Goal: Information Seeking & Learning: Learn about a topic

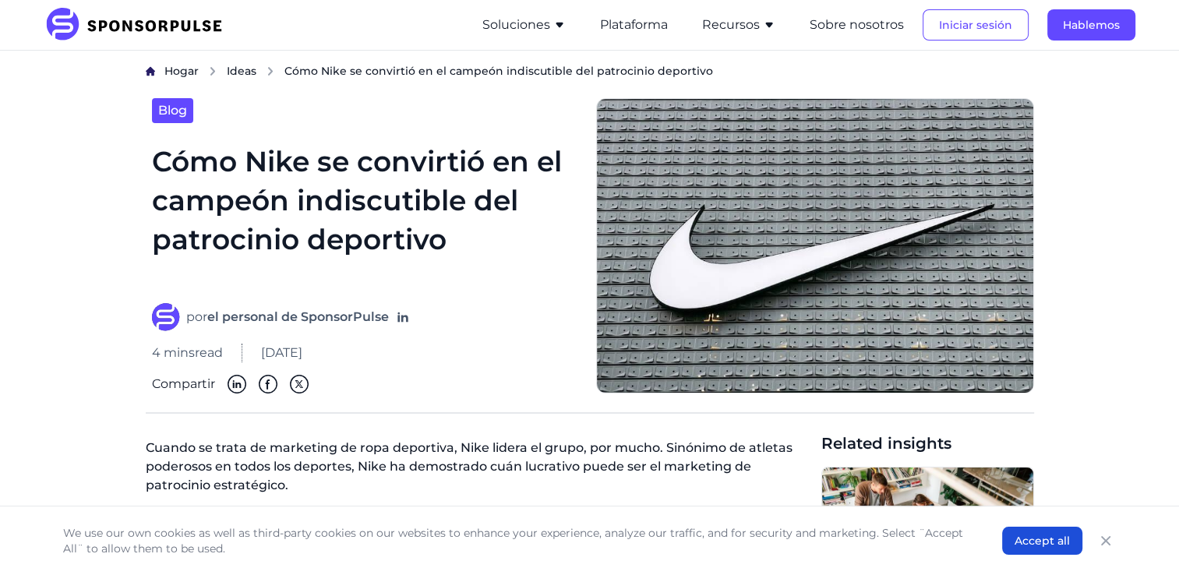
click at [355, 233] on h1 "Cómo Nike se convirtió en el campeón indiscutible del patrocinio deportivo" at bounding box center [364, 213] width 425 height 143
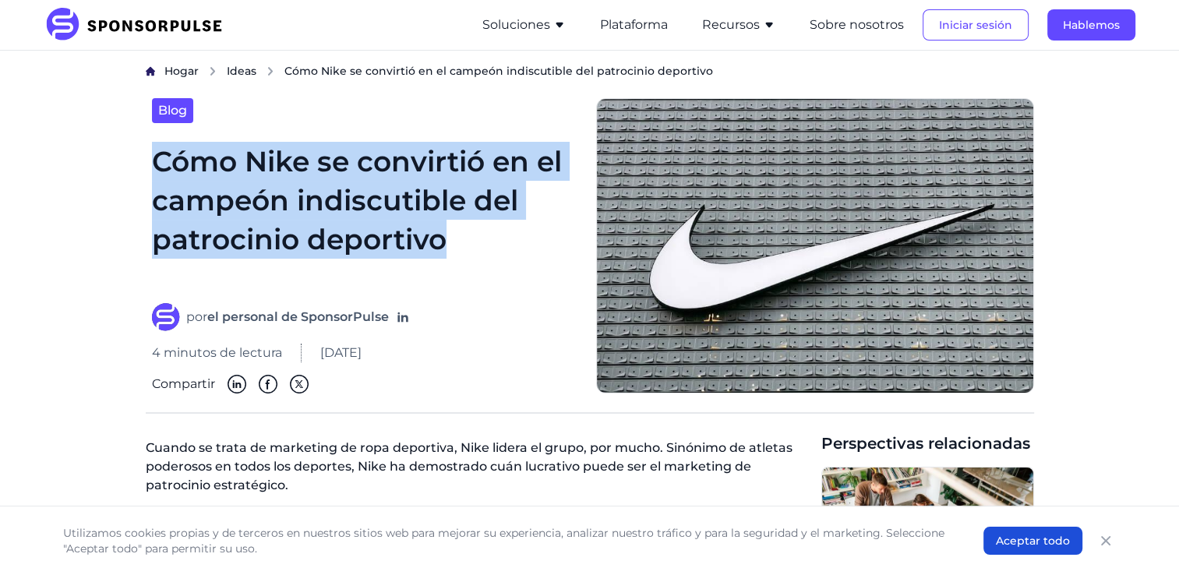
drag, startPoint x: 481, startPoint y: 248, endPoint x: 131, endPoint y: 154, distance: 362.1
copy h1 "Cómo Nike se convirtió en el campeón indiscutible del patrocinio deportivo"
click at [394, 201] on h1 "Cómo Nike se convirtió en el campeón indiscutible del patrocinio deportivo" at bounding box center [364, 213] width 425 height 143
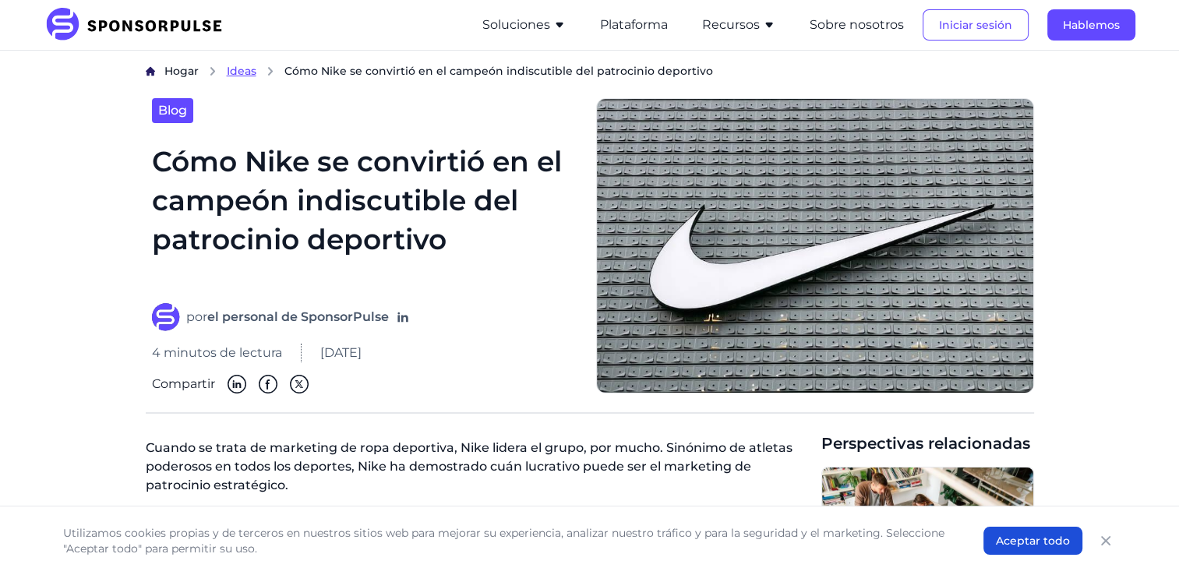
click at [228, 66] on span "Ideas" at bounding box center [242, 71] width 30 height 14
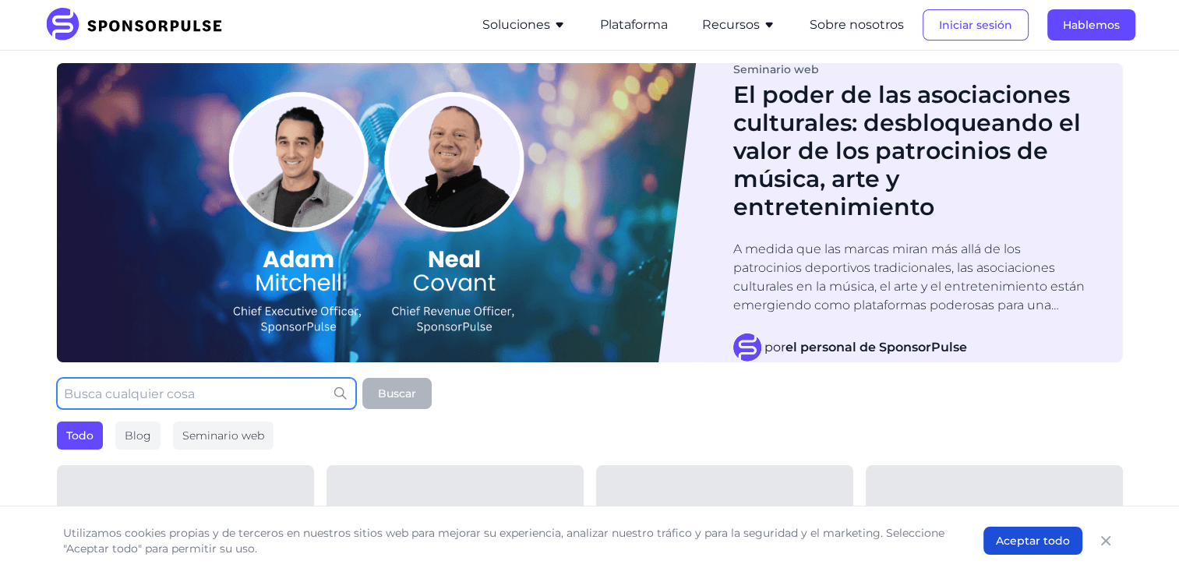
click at [228, 396] on input "text" at bounding box center [206, 393] width 299 height 31
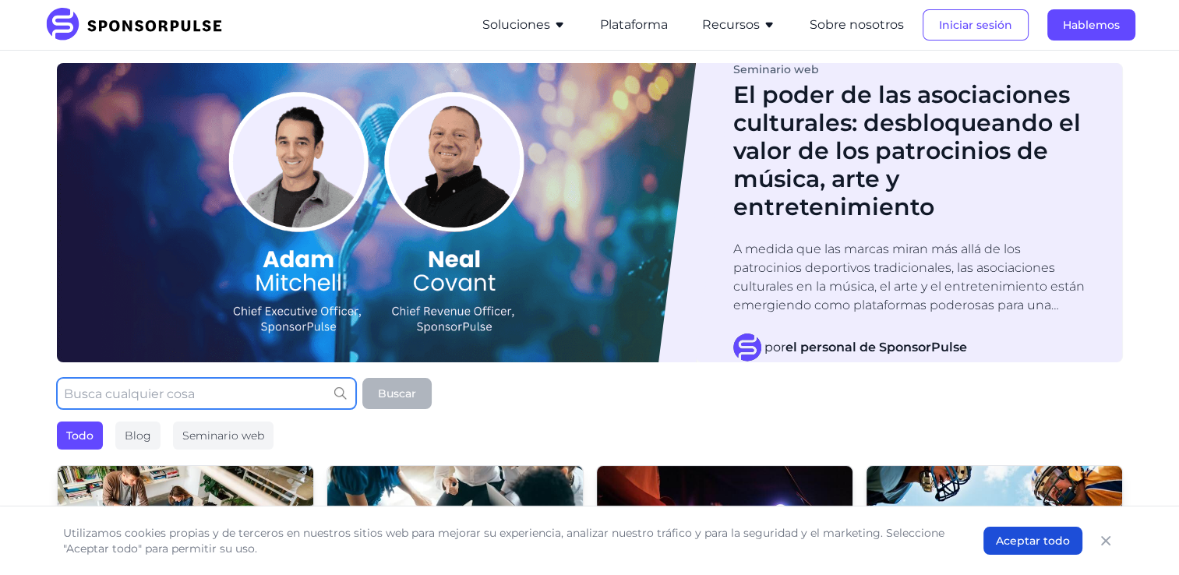
paste input "Cómo Nike se convirtió en el campeón indiscutible del patrocinio deportivo"
type input "Cómo Nike se convirtió en el campeón indiscutible del patrocinio deportivo"
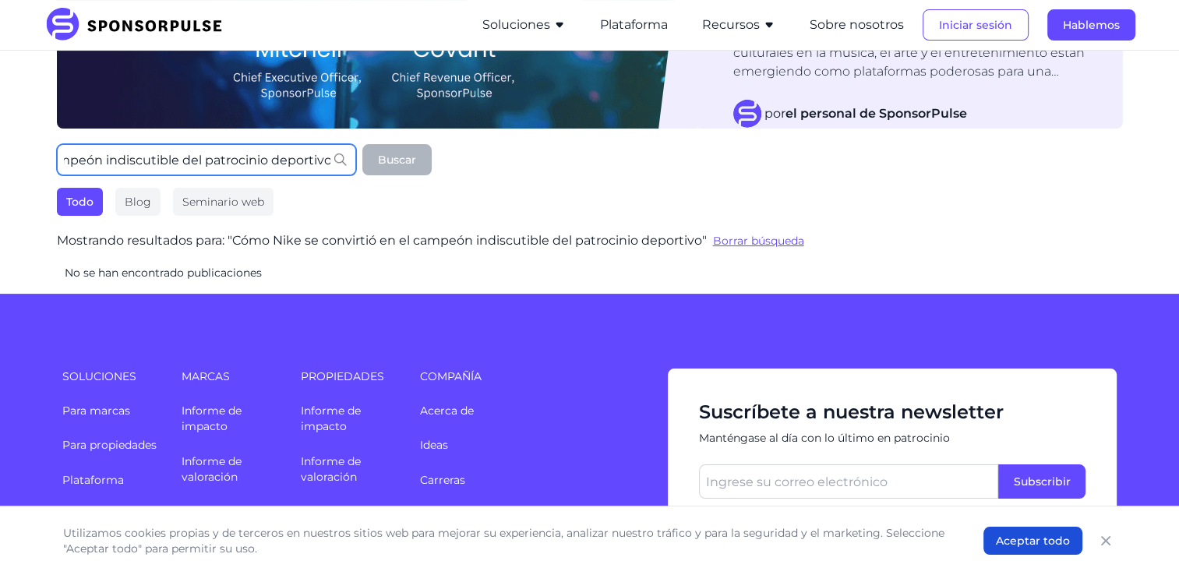
scroll to position [156, 0]
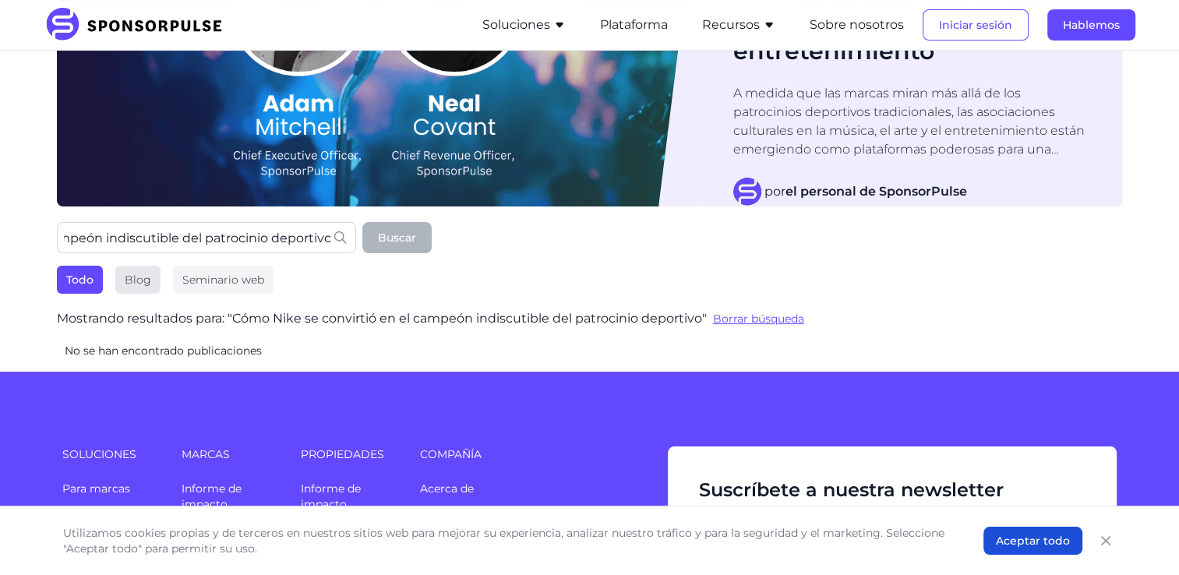
click at [141, 281] on div "Blog" at bounding box center [137, 280] width 45 height 28
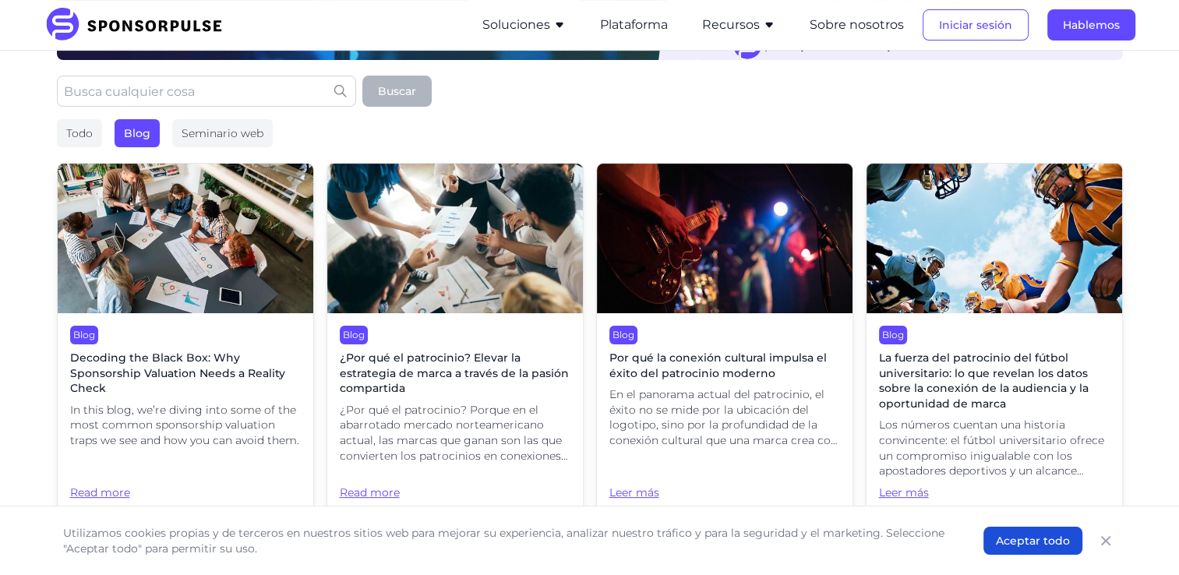
scroll to position [312, 0]
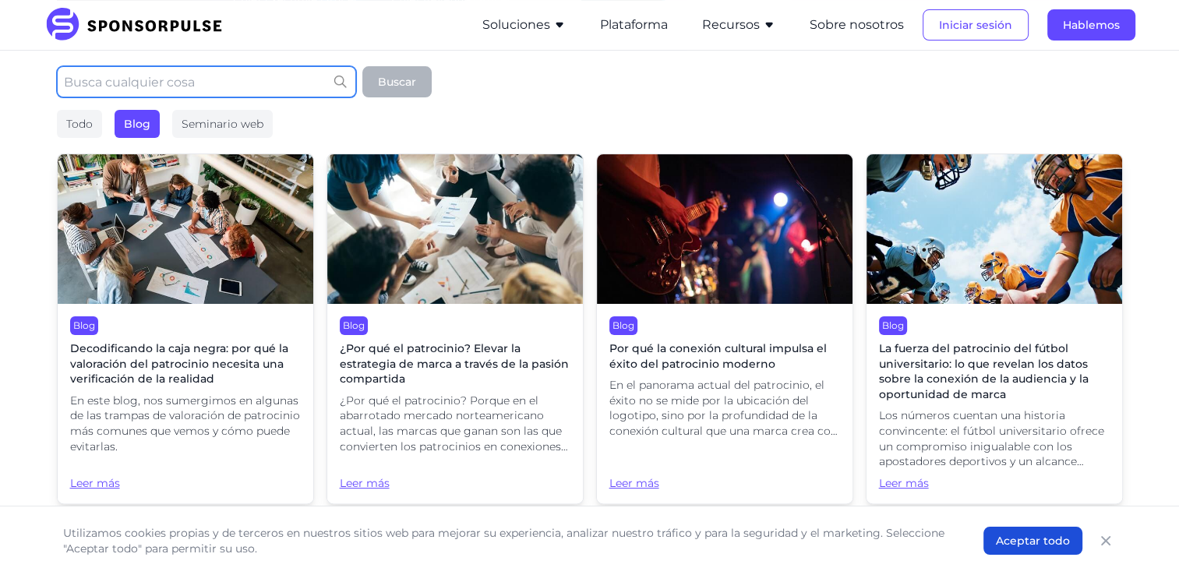
click at [159, 83] on input "text" at bounding box center [206, 81] width 299 height 31
paste input "Cómo Nike se convirtió en el campeón indiscutible del patrocinio deportivo"
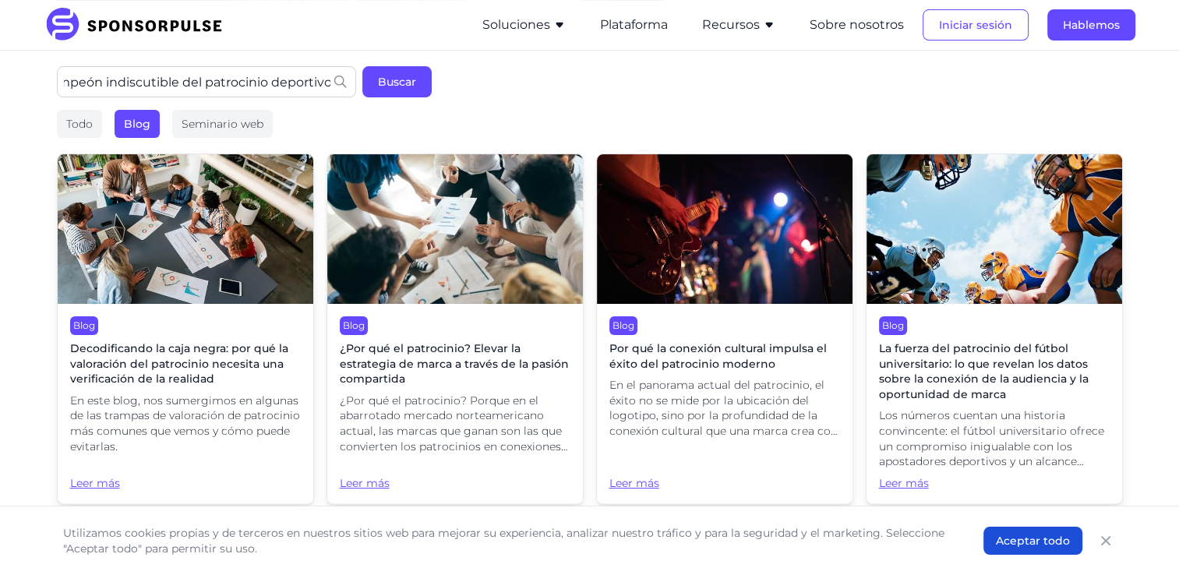
click at [381, 82] on button "Buscar" at bounding box center [396, 81] width 69 height 31
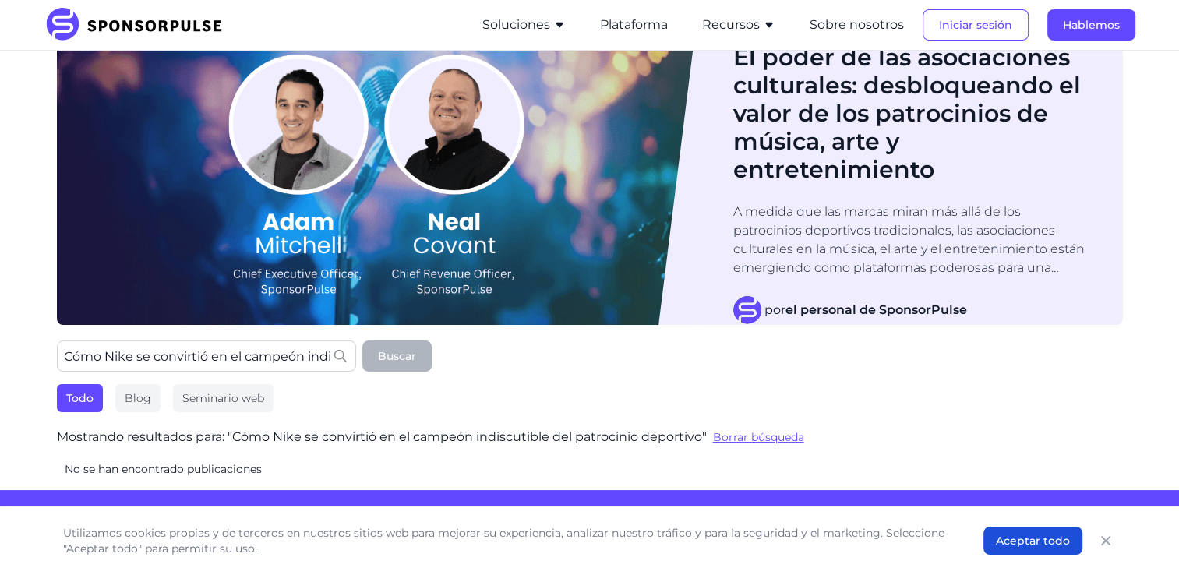
scroll to position [0, 0]
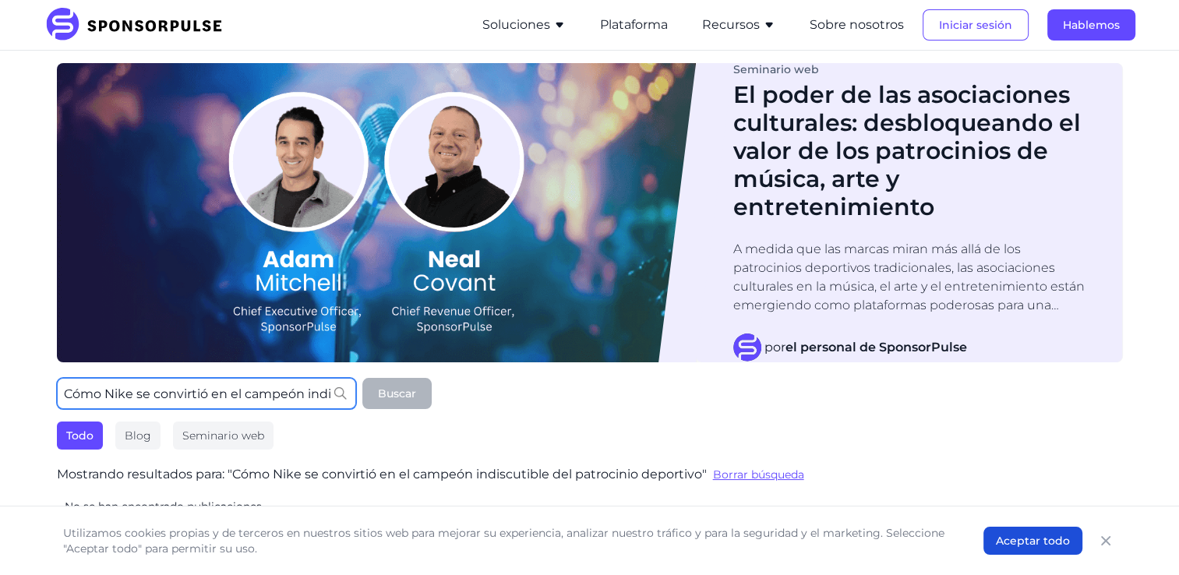
click at [159, 400] on input "Cómo Nike se convirtió en el campeón indiscutible del patrocinio deportivo" at bounding box center [206, 393] width 299 height 31
click at [315, 394] on input "Cómo Nike se convirtió en el campeón indiscutible del patrocinio deportivo" at bounding box center [206, 393] width 299 height 31
drag, startPoint x: 305, startPoint y: 391, endPoint x: 478, endPoint y: 422, distance: 175.6
click at [478, 422] on div "Cómo Nike se convirtió en el campeón indiscutible del patrocinio deportivo Busc…" at bounding box center [590, 414] width 1066 height 72
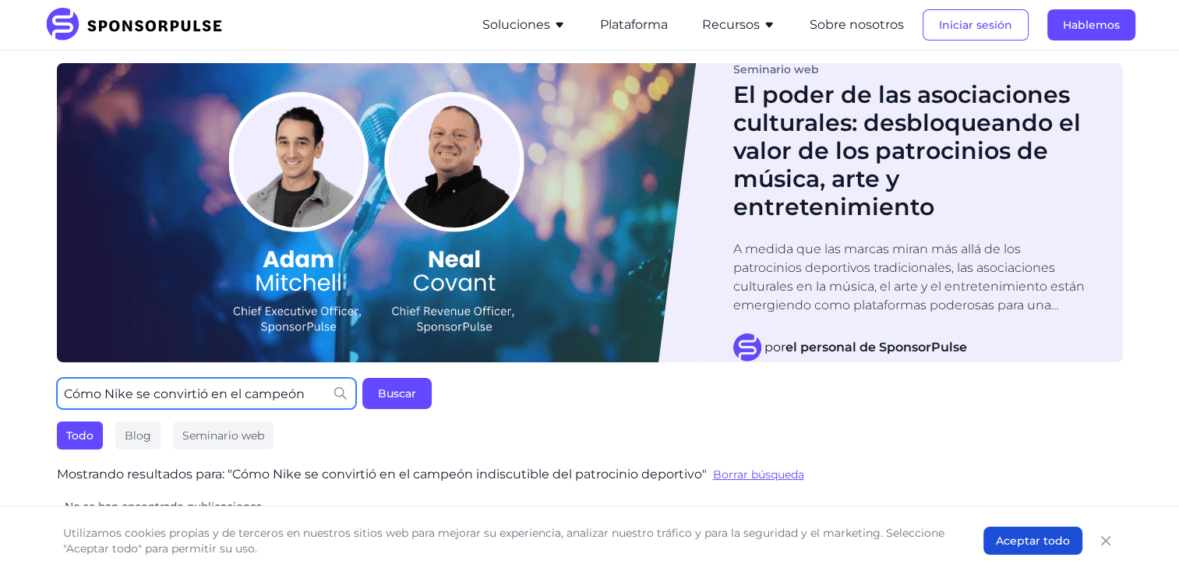
scroll to position [0, 0]
type input "Cómo Nike se convirtió en el campeón"
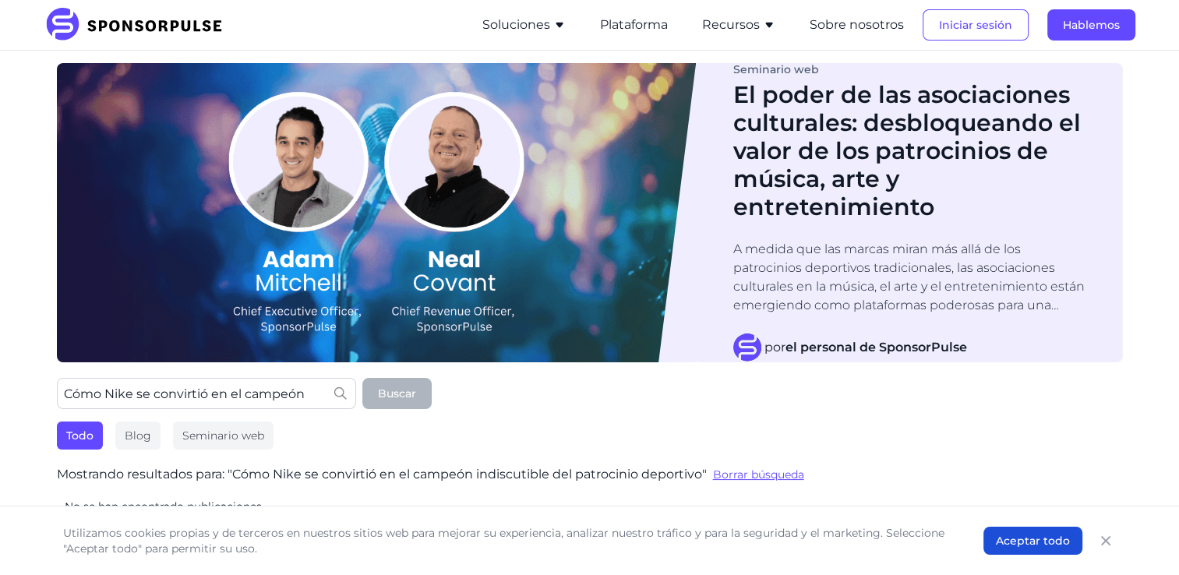
click at [71, 20] on img at bounding box center [138, 25] width 189 height 34
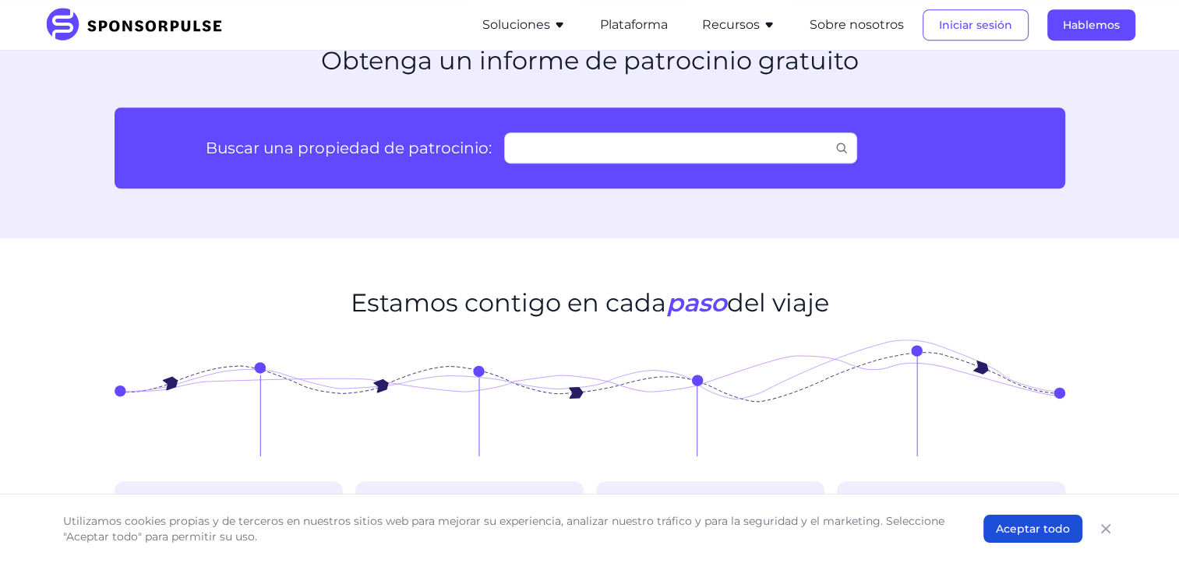
scroll to position [935, 0]
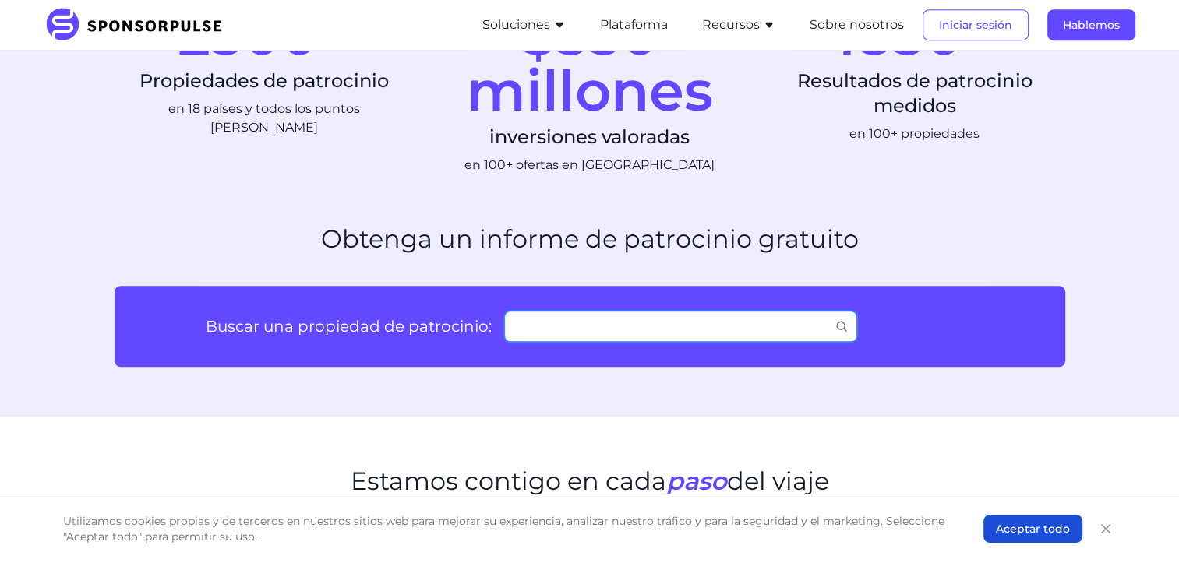
click at [599, 332] on input "Buscar una propiedad de patrocinio:" at bounding box center [680, 326] width 353 height 31
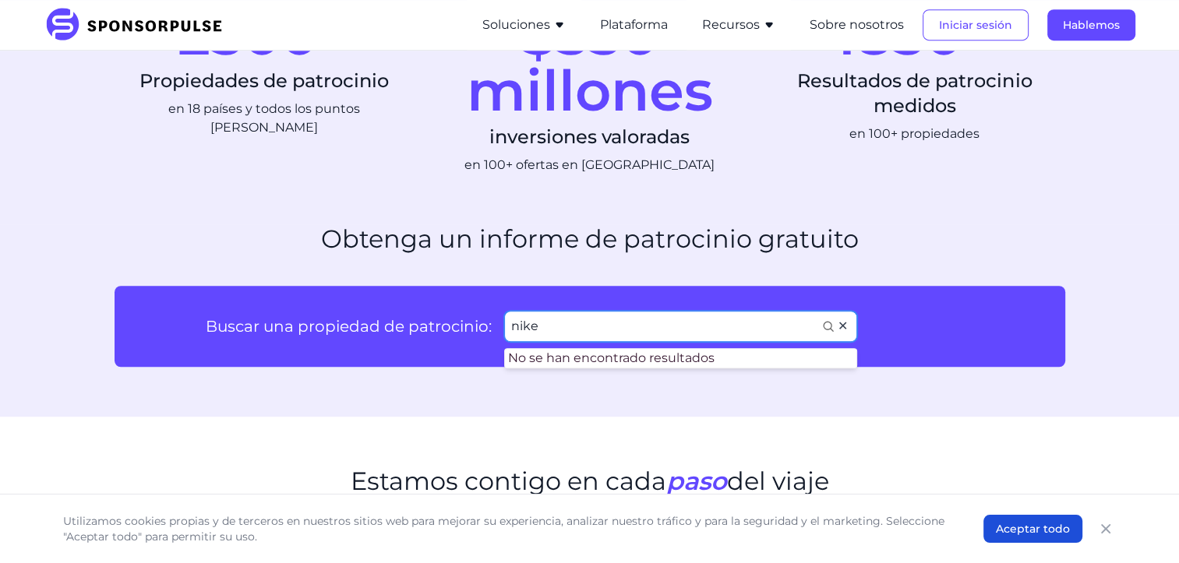
type input "nike"
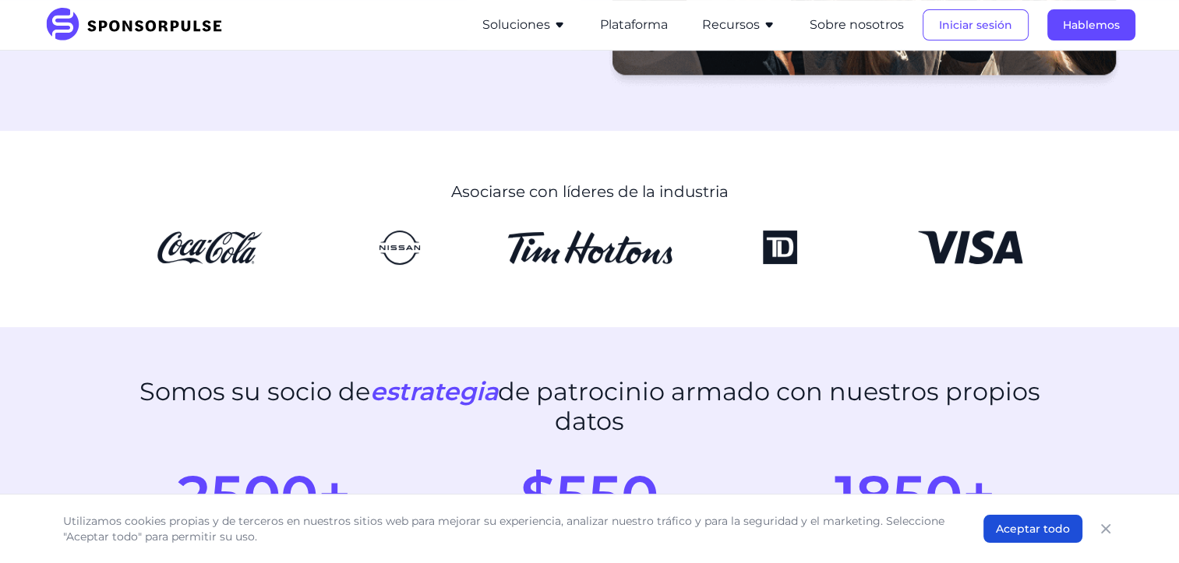
scroll to position [468, 0]
